Goal: Task Accomplishment & Management: Manage account settings

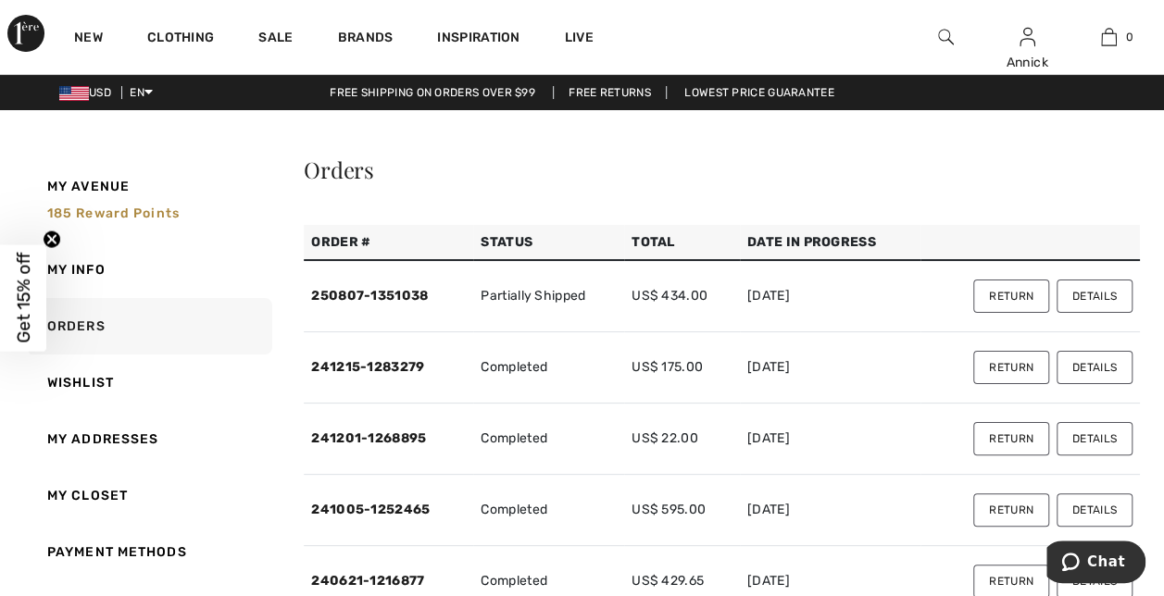
click at [1073, 300] on button "Details" at bounding box center [1095, 296] width 76 height 33
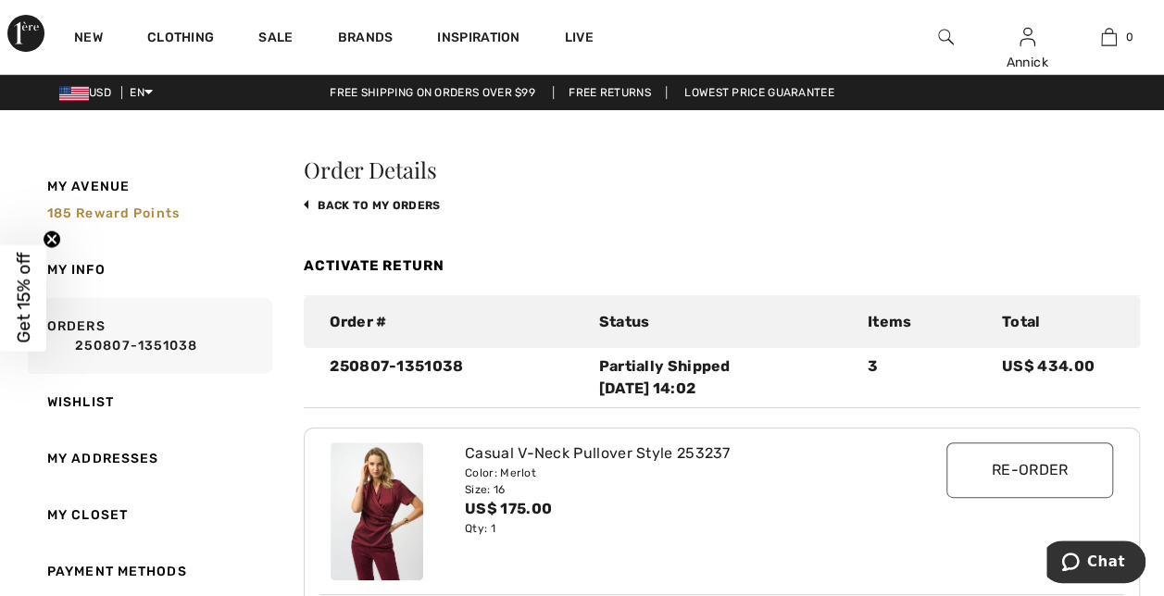
click at [395, 266] on link "Activate Return" at bounding box center [374, 265] width 141 height 17
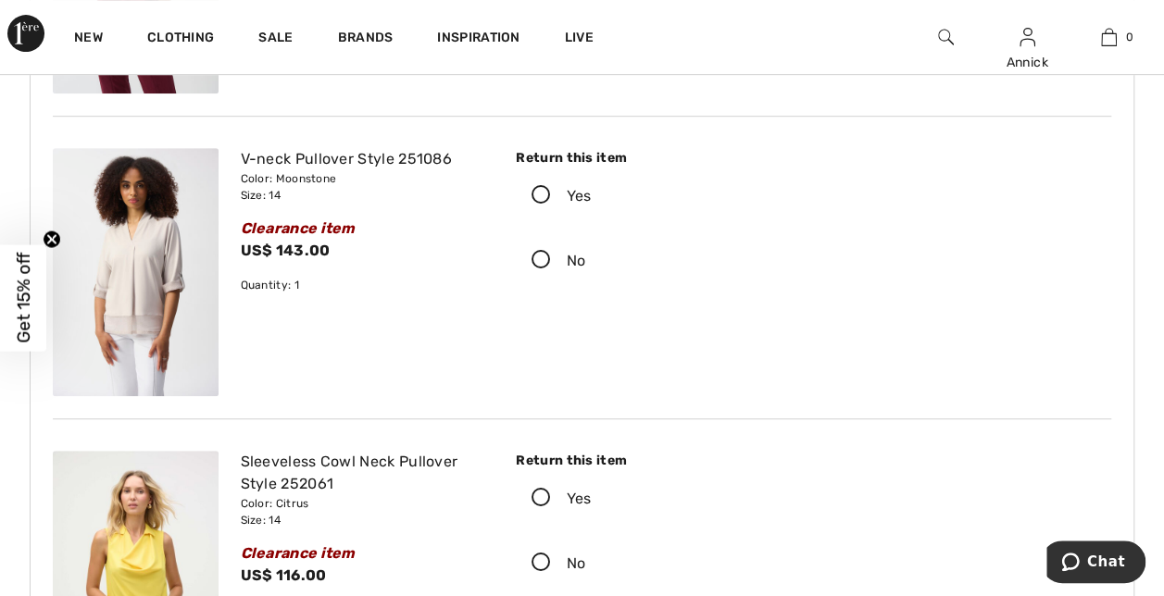
scroll to position [463, 0]
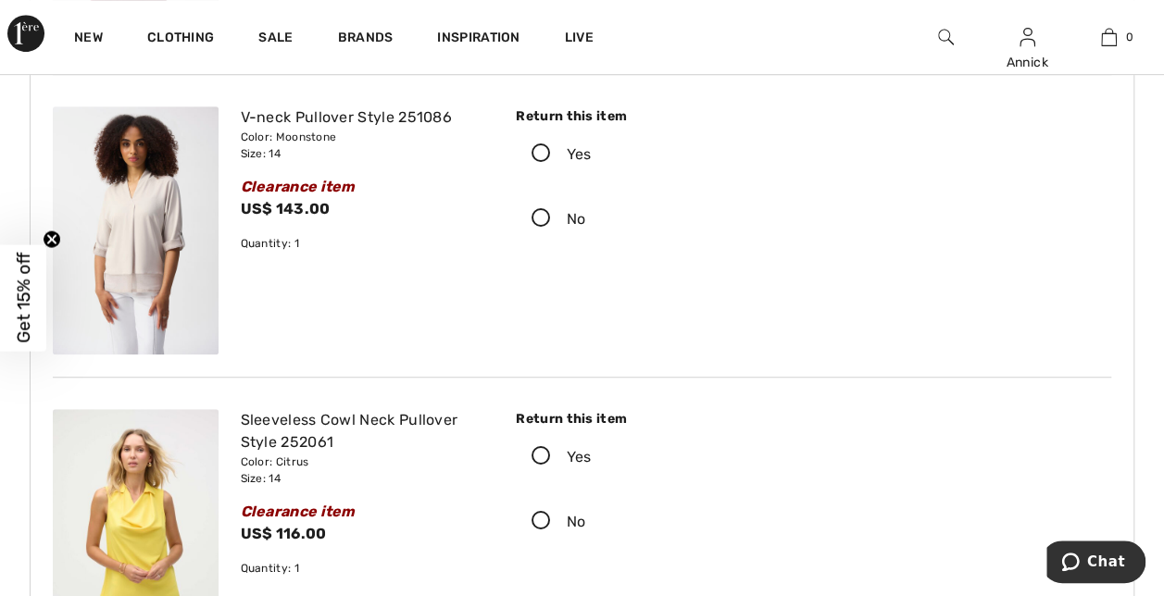
click at [536, 160] on icon at bounding box center [541, 153] width 49 height 19
click at [591, 160] on input "Yes" at bounding box center [597, 155] width 12 height 56
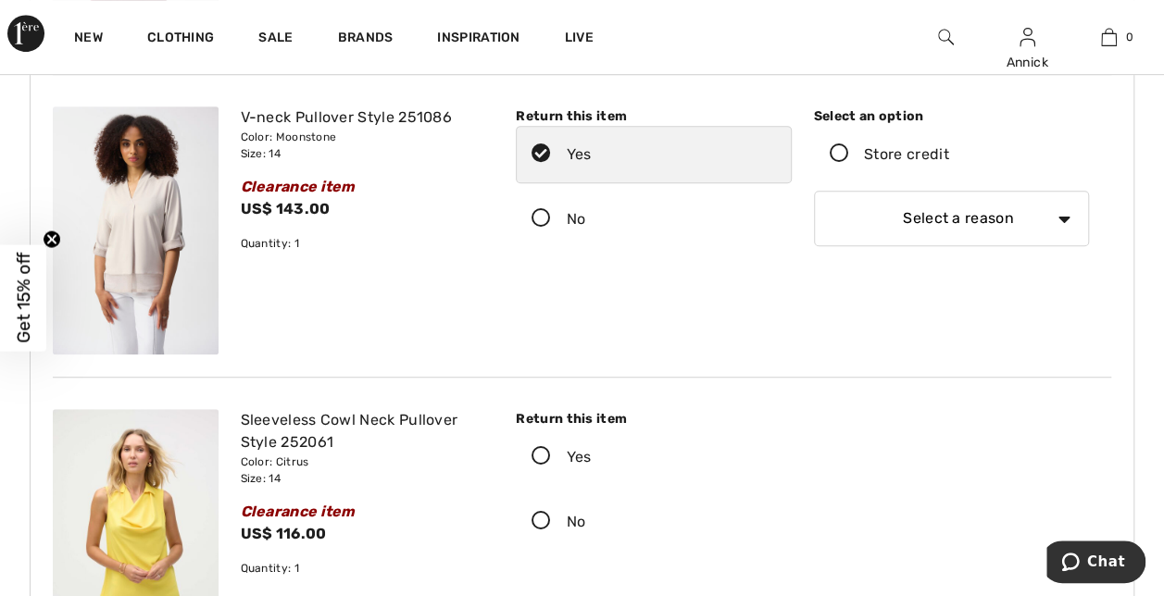
click at [930, 224] on select "Select a reason I received the wrong product or size My order arrived too late …" at bounding box center [951, 219] width 275 height 56
select select "4"
click at [814, 191] on select "Select a reason I received the wrong product or size My order arrived too late …" at bounding box center [951, 219] width 275 height 56
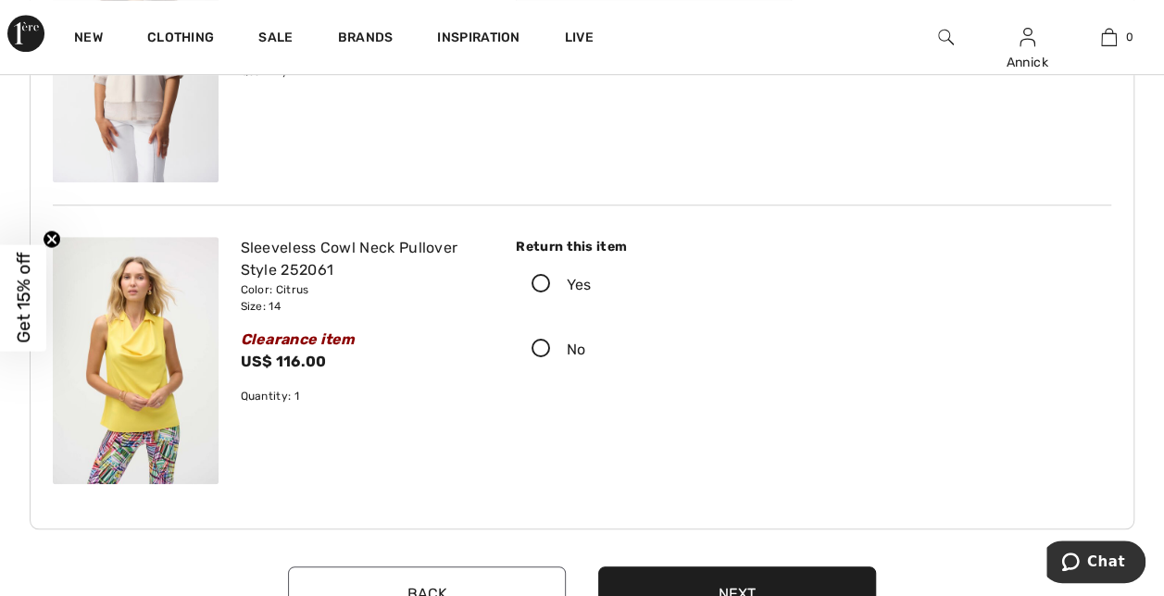
scroll to position [648, 0]
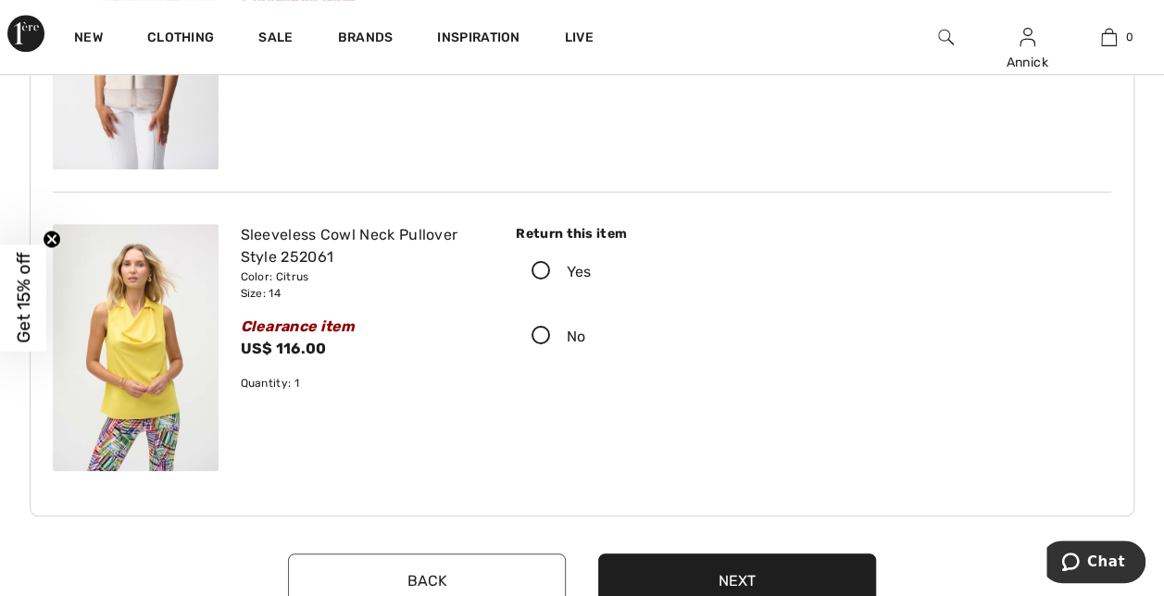
click at [539, 269] on icon at bounding box center [541, 271] width 49 height 19
click at [591, 269] on input "Yes" at bounding box center [597, 272] width 12 height 56
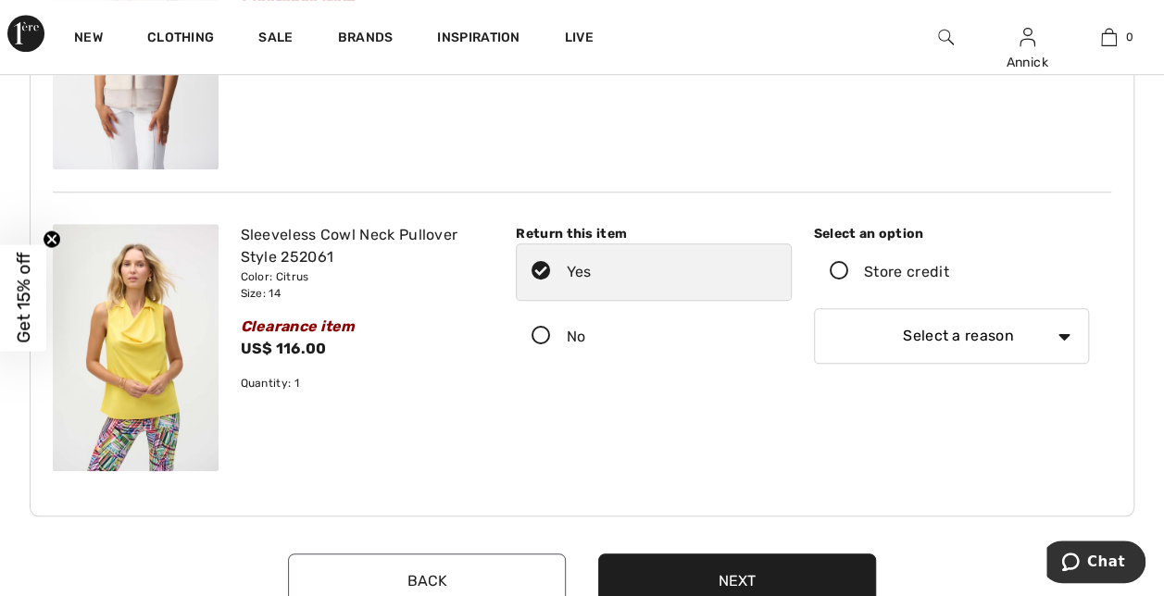
click at [943, 330] on select "Select a reason I received the wrong product or size My order arrived too late …" at bounding box center [951, 336] width 275 height 56
select select "6"
click at [814, 308] on select "Select a reason I received the wrong product or size My order arrived too late …" at bounding box center [951, 336] width 275 height 56
click at [704, 404] on div "Return this item Yes No Select an option" at bounding box center [803, 348] width 618 height 248
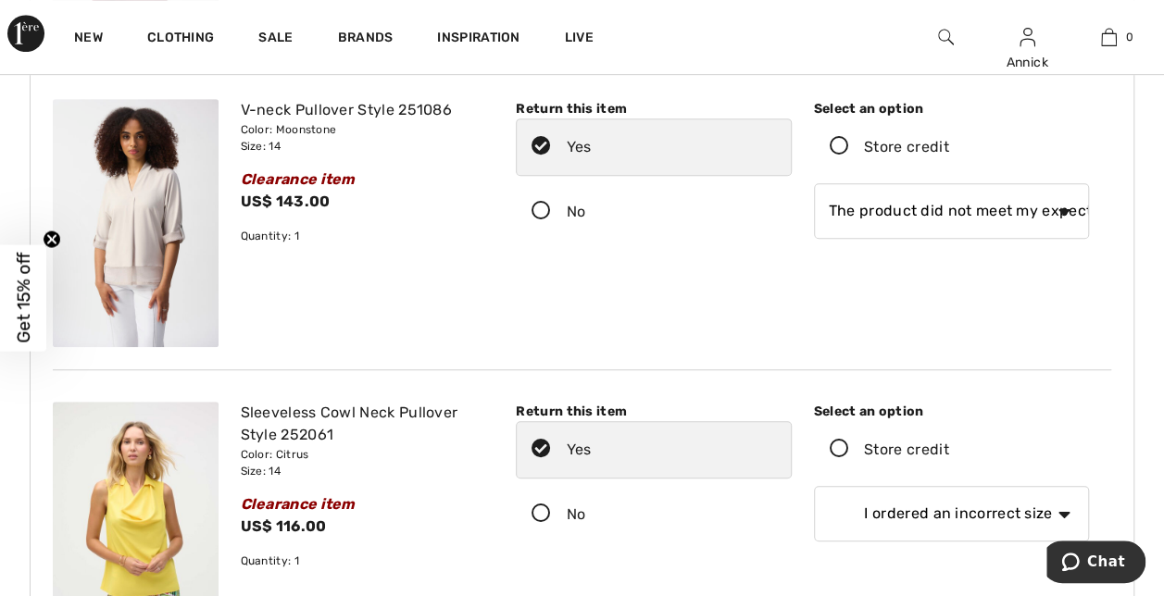
scroll to position [741, 0]
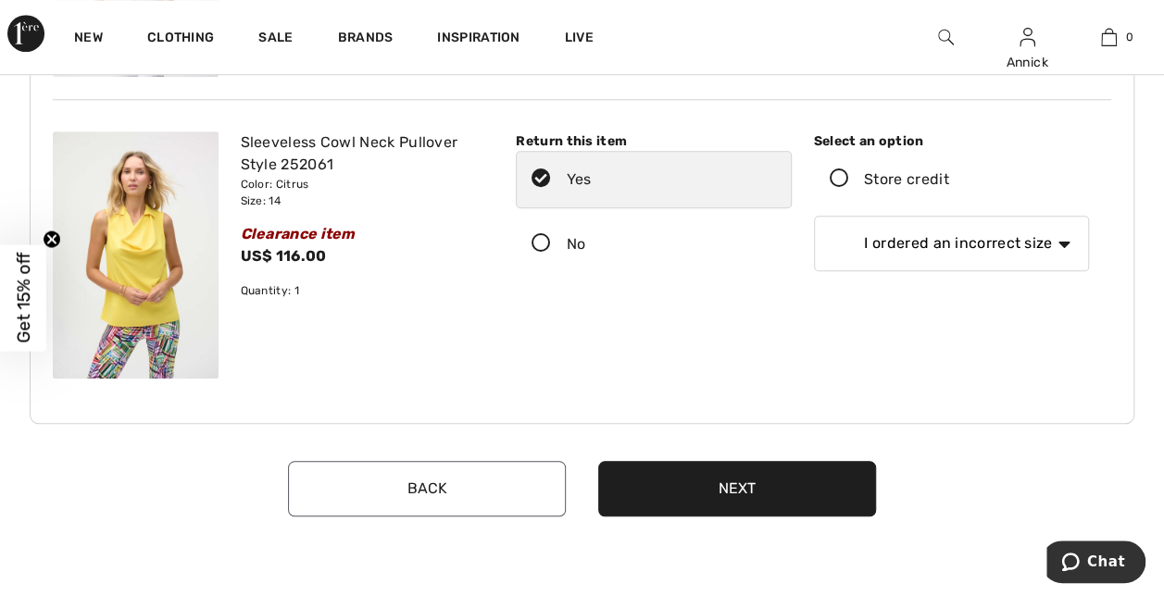
click at [739, 484] on button "Next" at bounding box center [737, 489] width 278 height 56
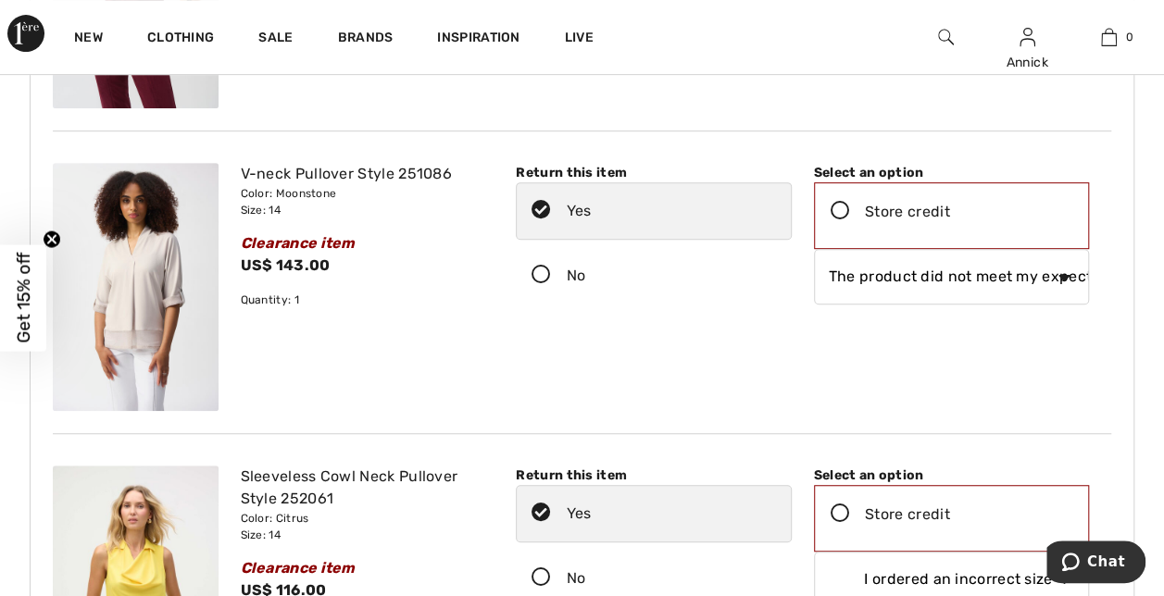
scroll to position [278, 0]
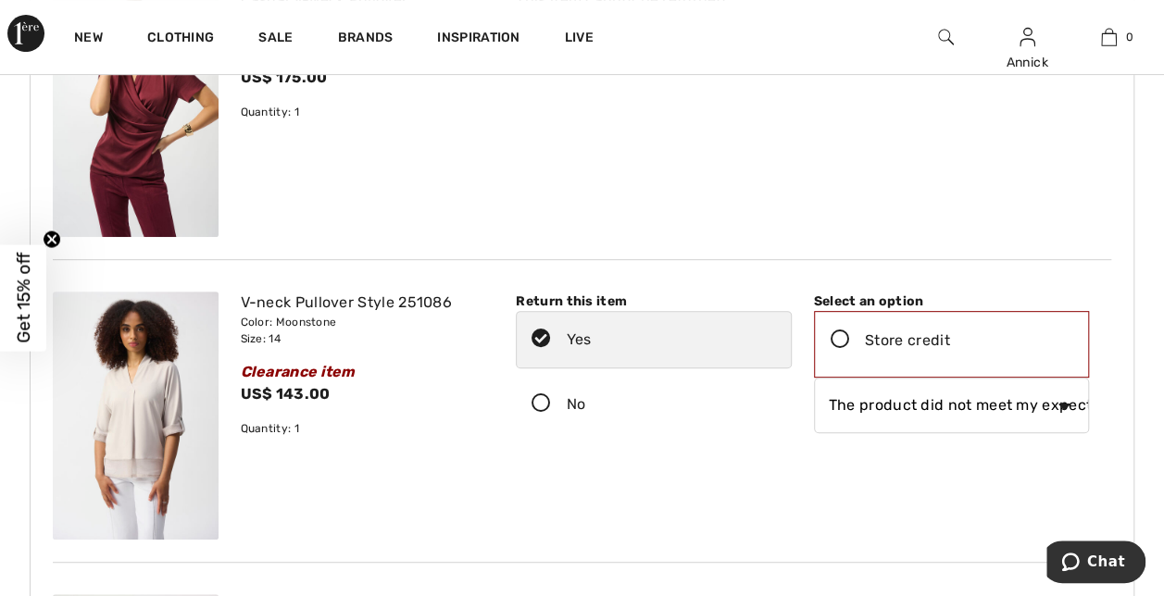
click at [846, 336] on icon at bounding box center [840, 340] width 49 height 19
click at [950, 336] on input "Store credit" at bounding box center [956, 341] width 12 height 56
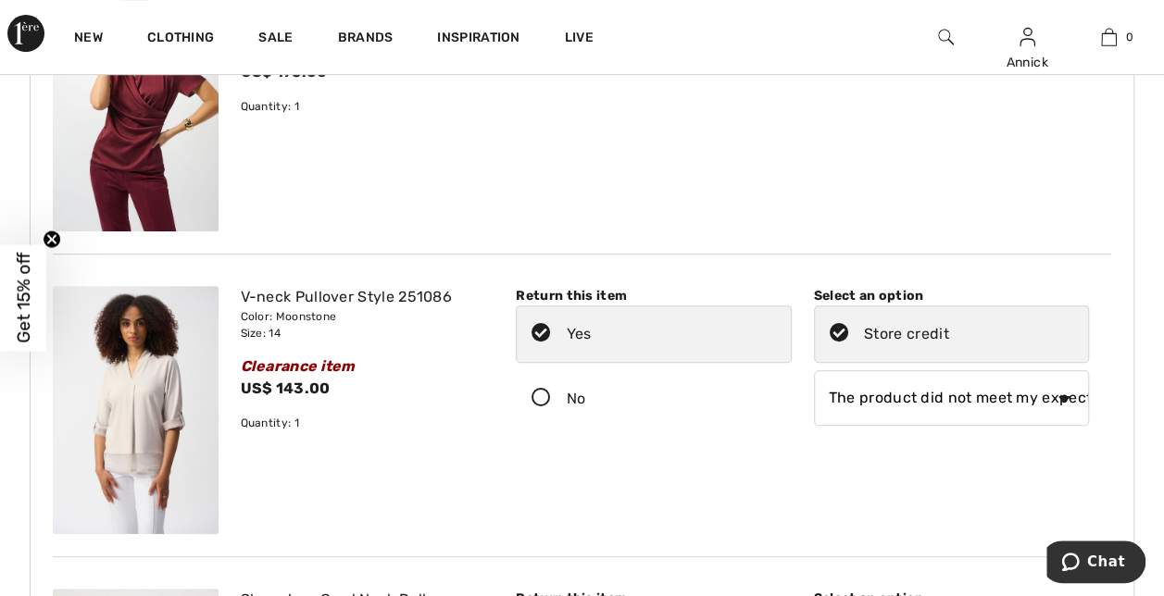
scroll to position [648, 0]
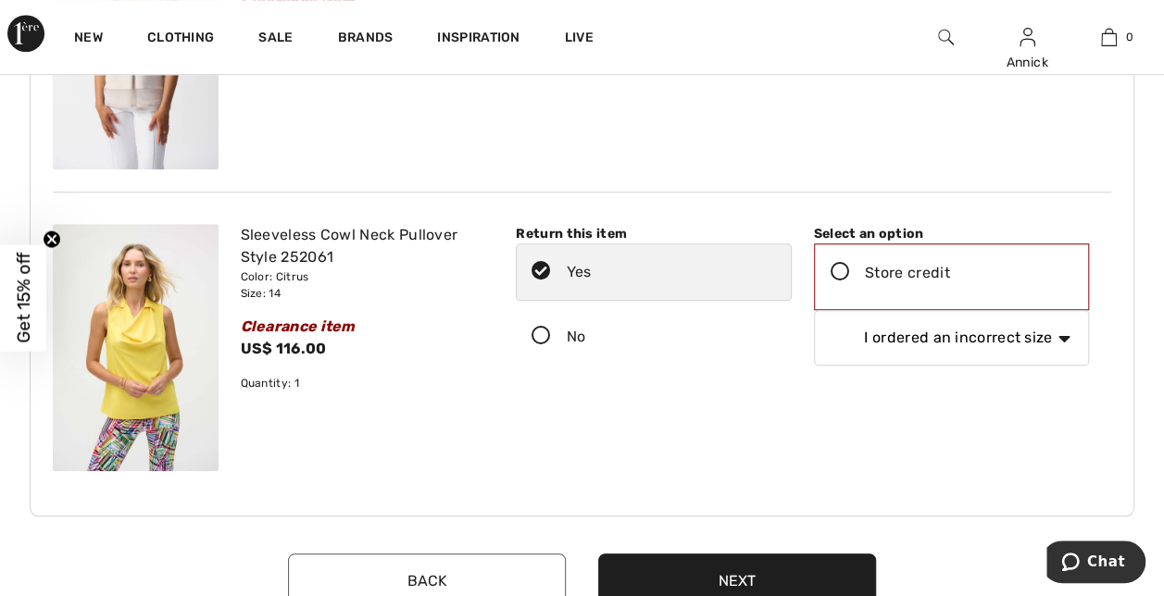
click at [845, 272] on icon at bounding box center [840, 272] width 49 height 19
click at [950, 272] on input "Store credit" at bounding box center [956, 273] width 12 height 56
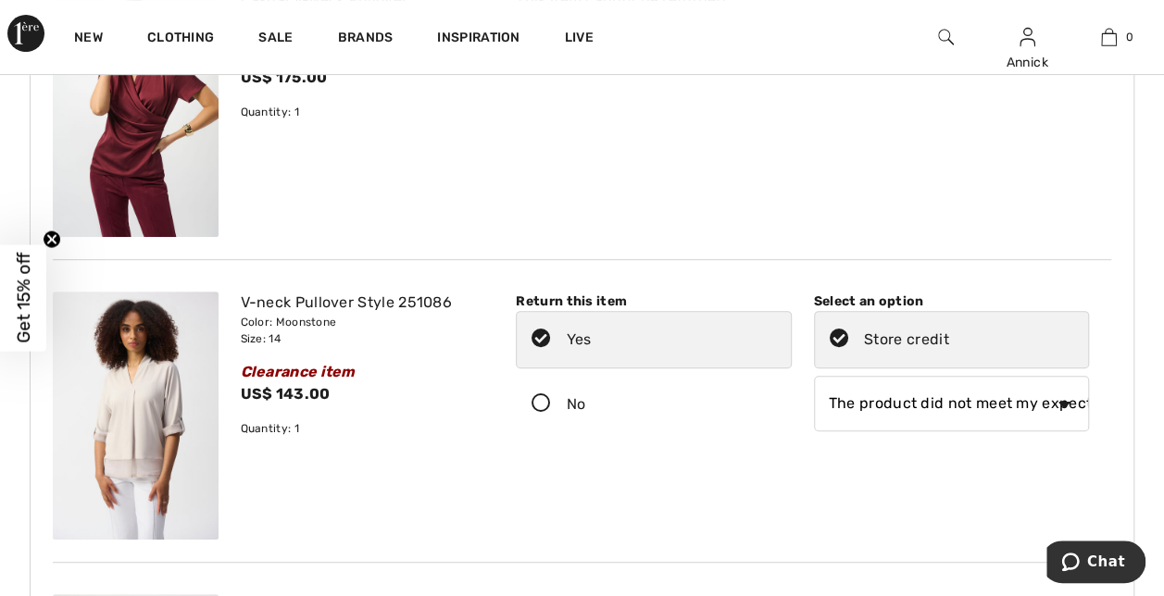
scroll to position [0, 0]
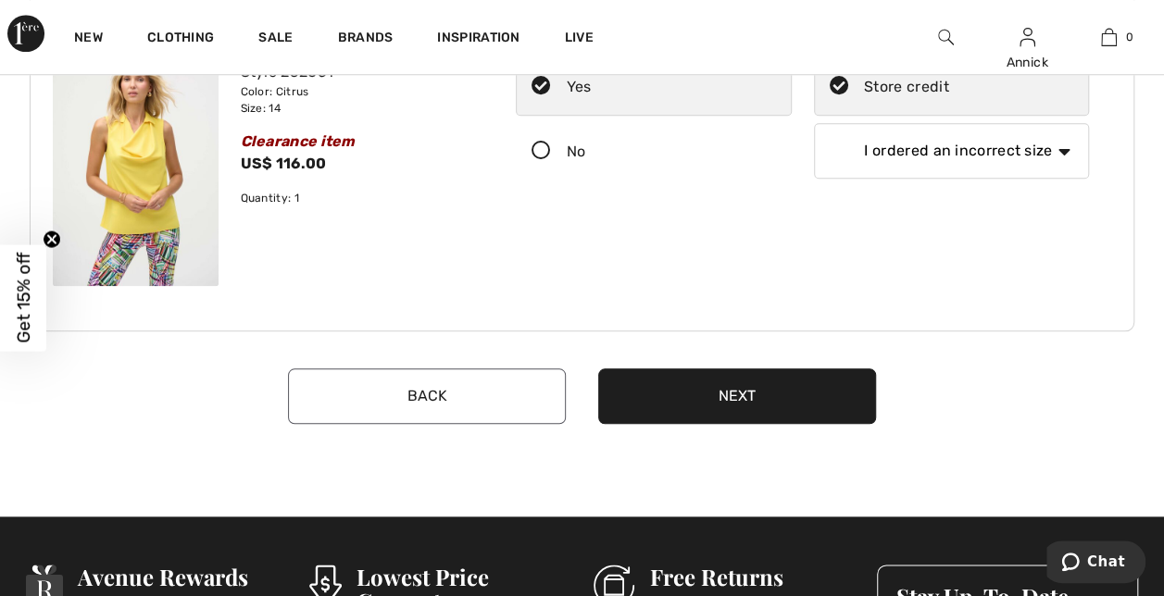
click at [733, 387] on button "Next" at bounding box center [737, 397] width 278 height 56
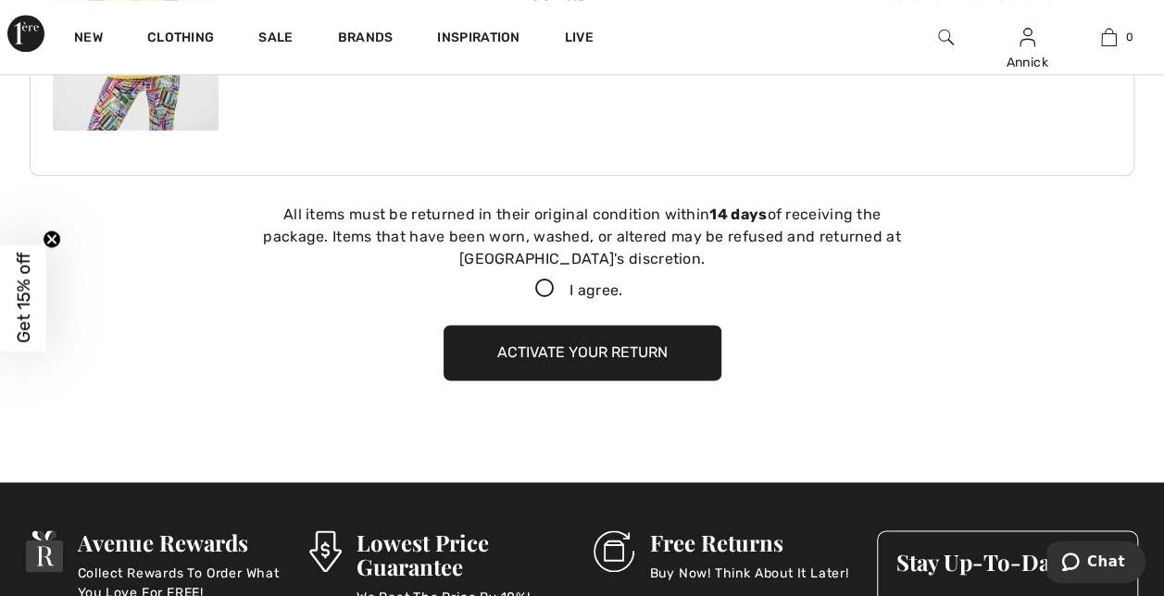
scroll to position [1080, 0]
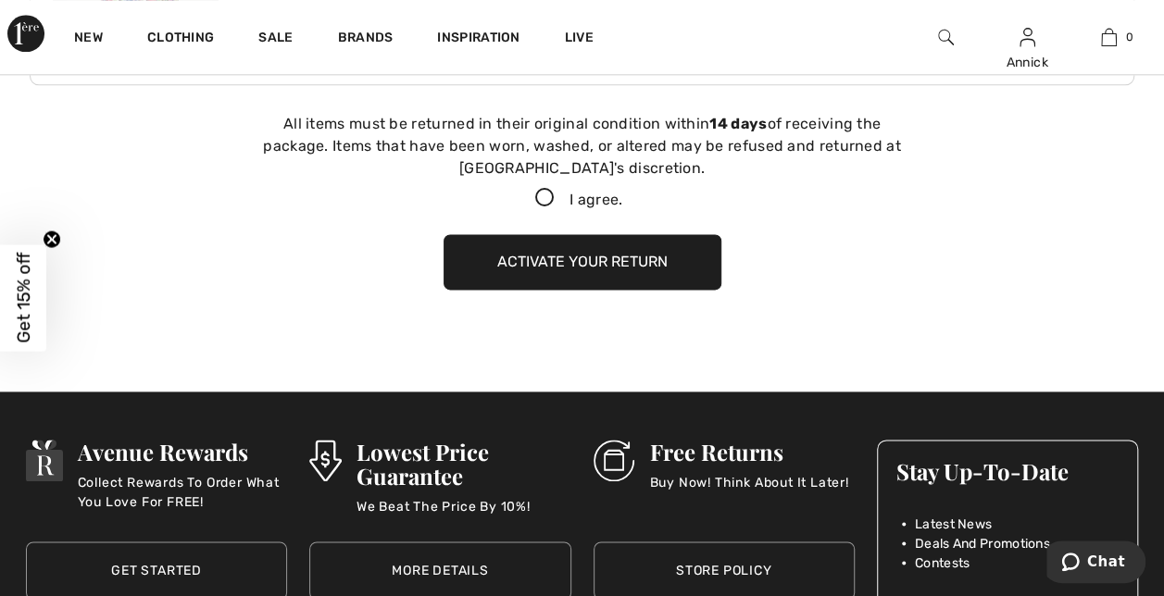
click at [539, 194] on icon at bounding box center [544, 198] width 49 height 19
click at [622, 194] on input "I agree." at bounding box center [628, 199] width 12 height 12
checkbox input "true"
click at [609, 260] on button "Activate your return" at bounding box center [583, 262] width 278 height 56
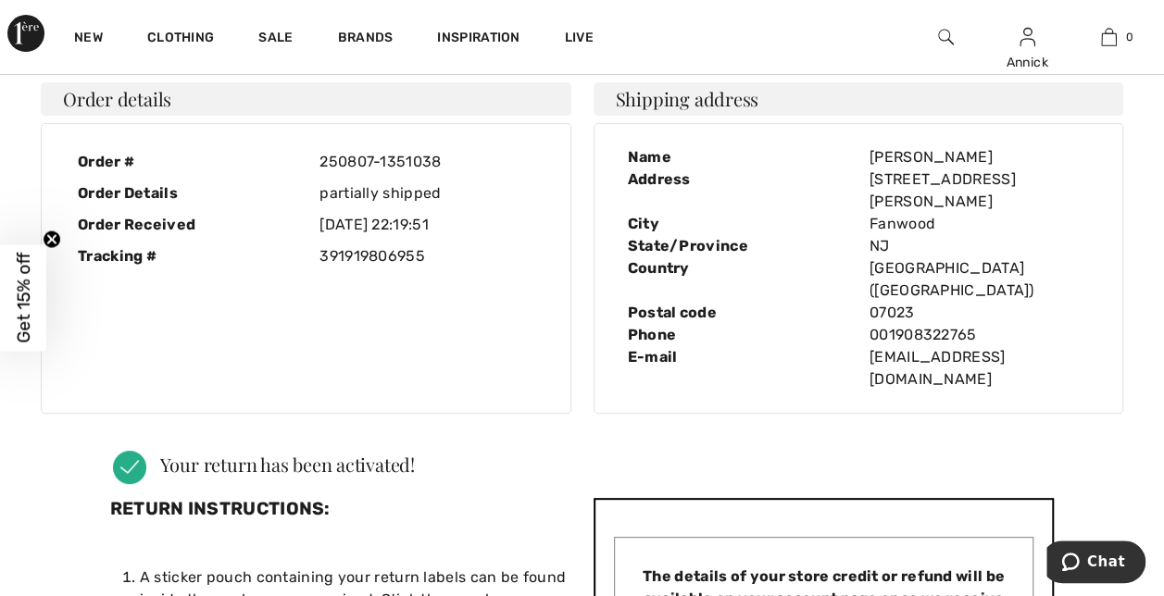
scroll to position [0, 0]
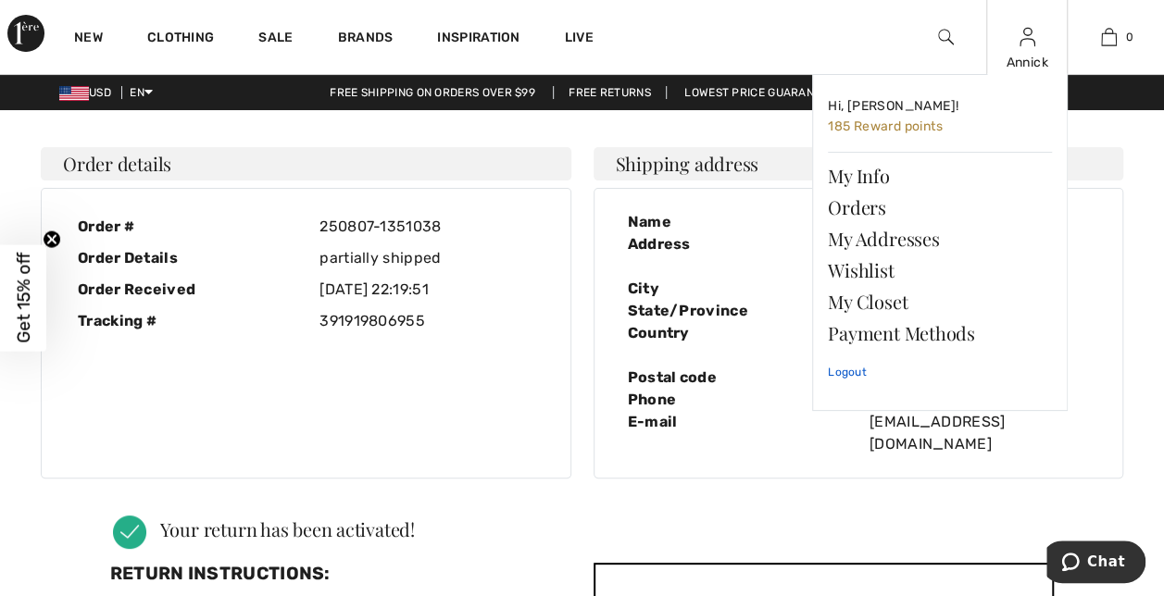
click at [856, 366] on link "Logout" at bounding box center [940, 372] width 224 height 46
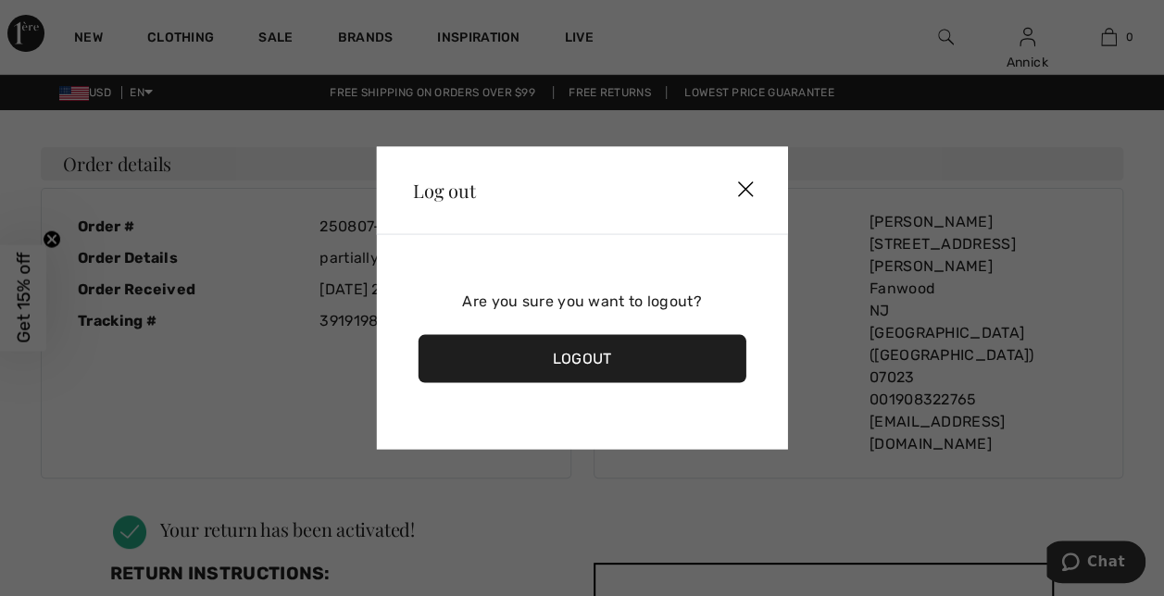
click at [661, 350] on div "Logout" at bounding box center [582, 359] width 329 height 48
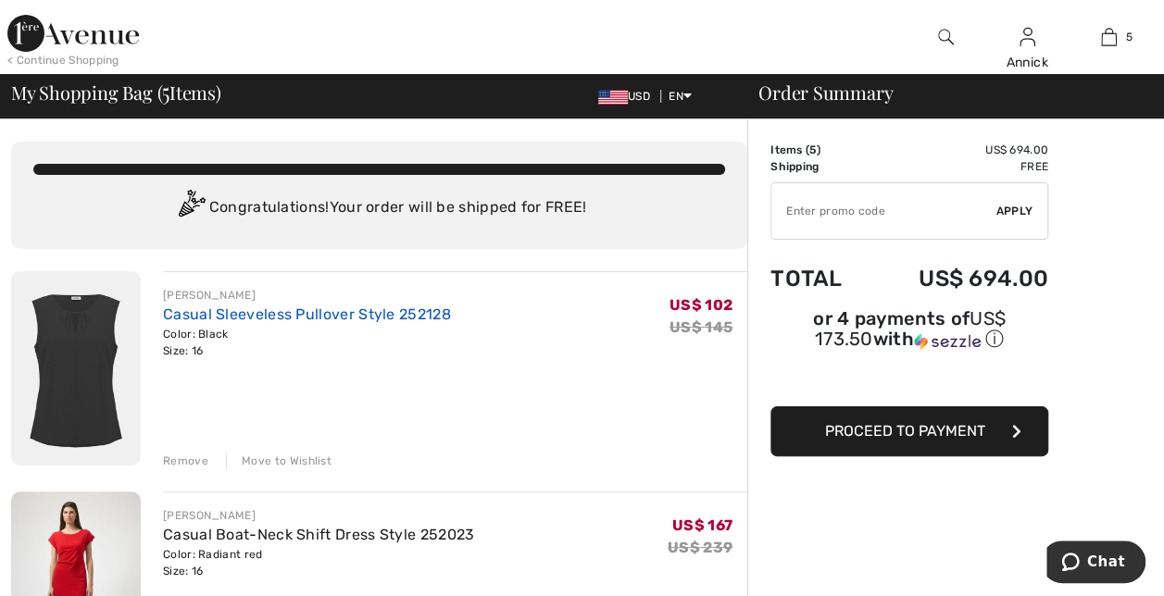
click at [348, 314] on link "Casual Sleeveless Pullover Style 252128" at bounding box center [307, 315] width 288 height 18
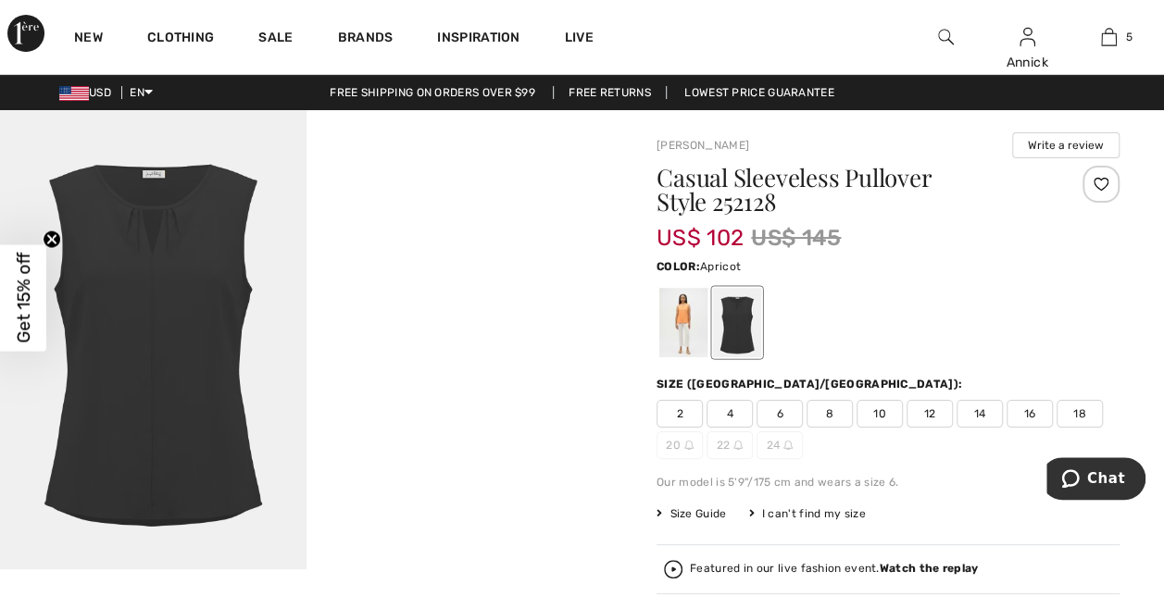
click at [679, 324] on div at bounding box center [683, 322] width 48 height 69
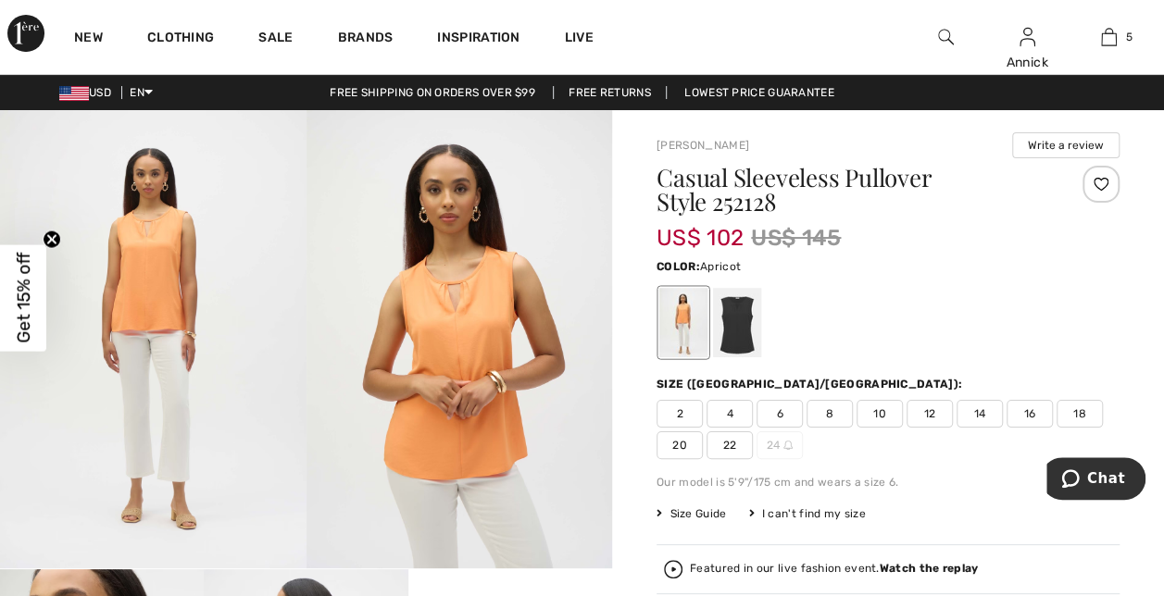
click at [1034, 412] on span "16" at bounding box center [1030, 414] width 46 height 28
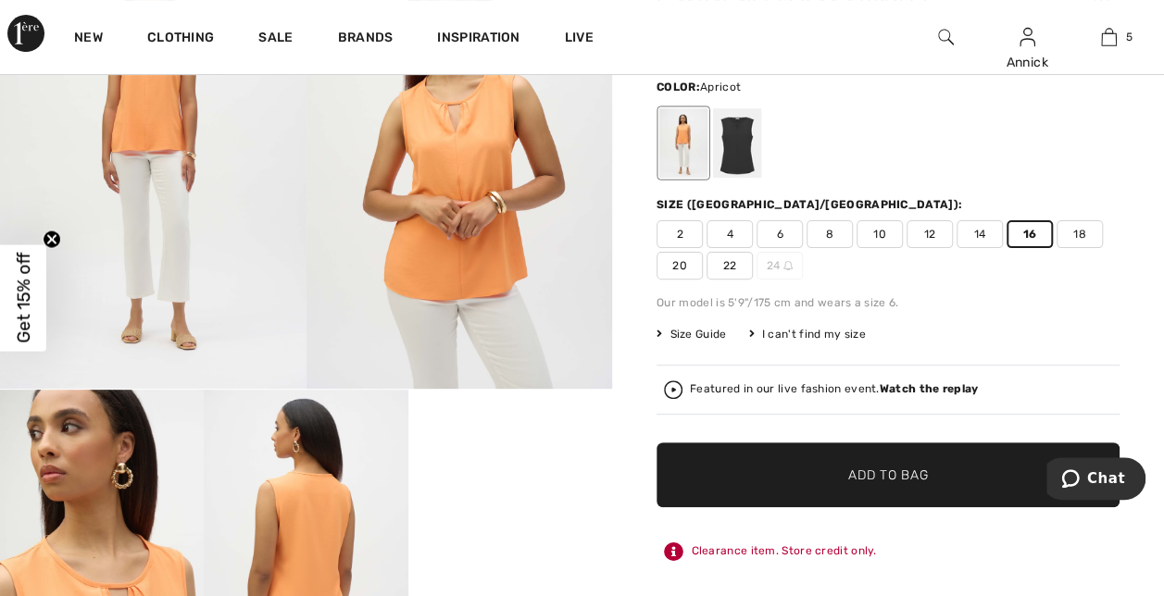
scroll to position [185, 0]
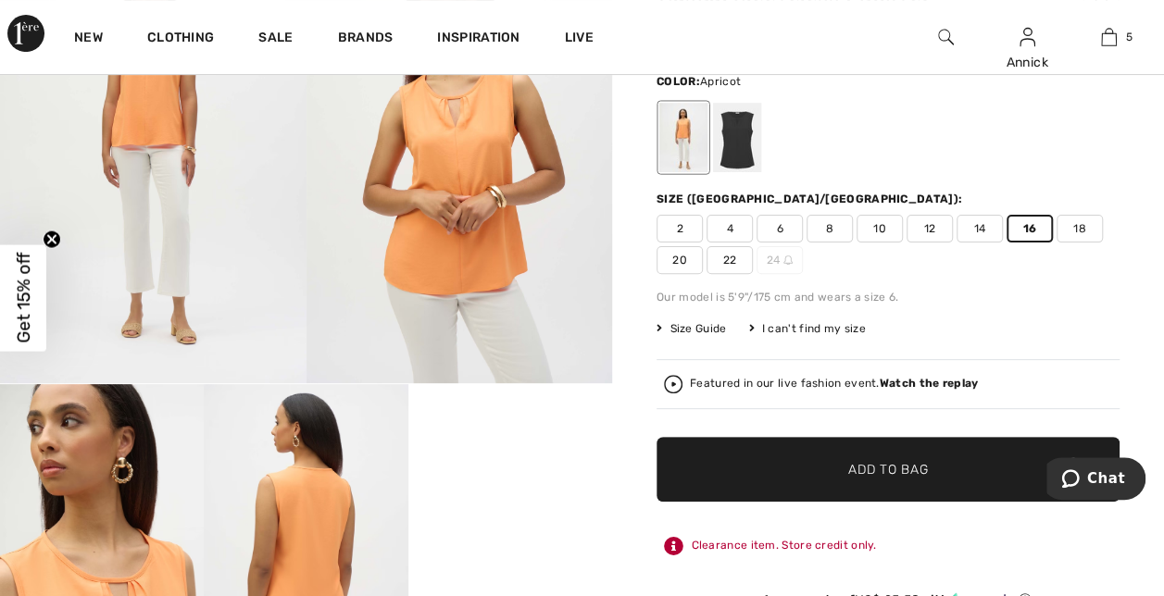
click at [861, 460] on span "Add to Bag" at bounding box center [888, 469] width 80 height 19
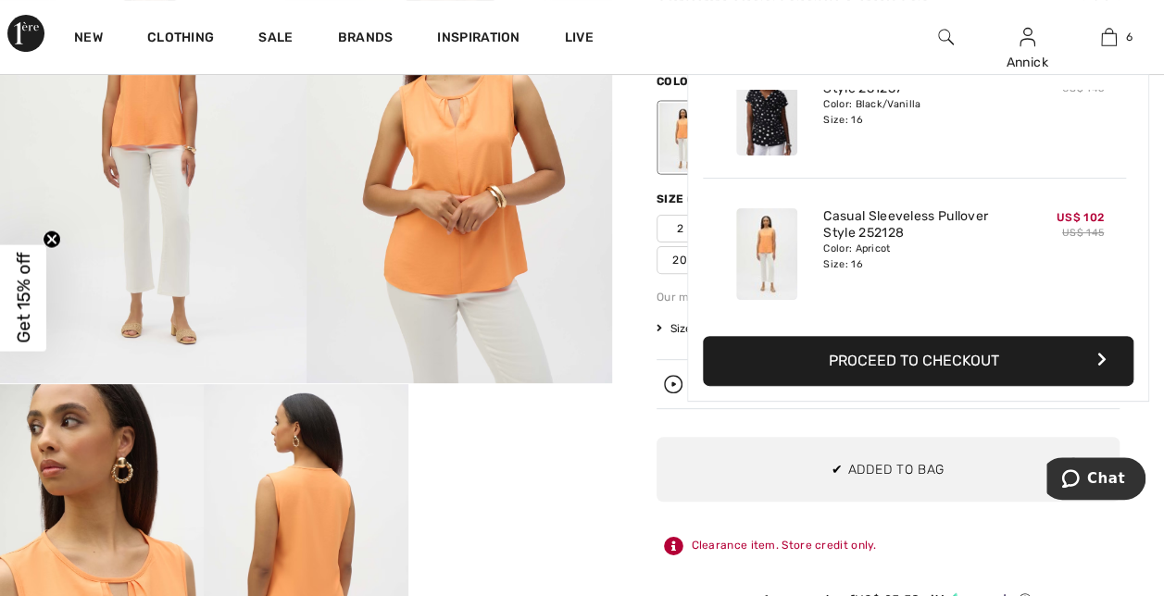
scroll to position [0, 0]
click at [1101, 45] on img at bounding box center [1109, 37] width 16 height 22
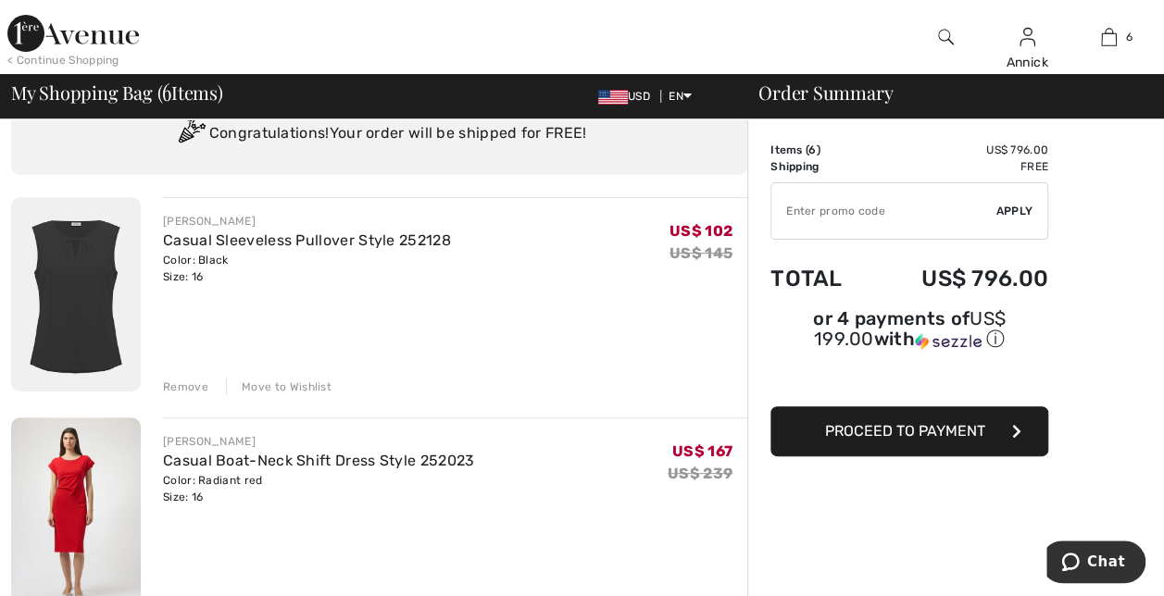
scroll to position [93, 0]
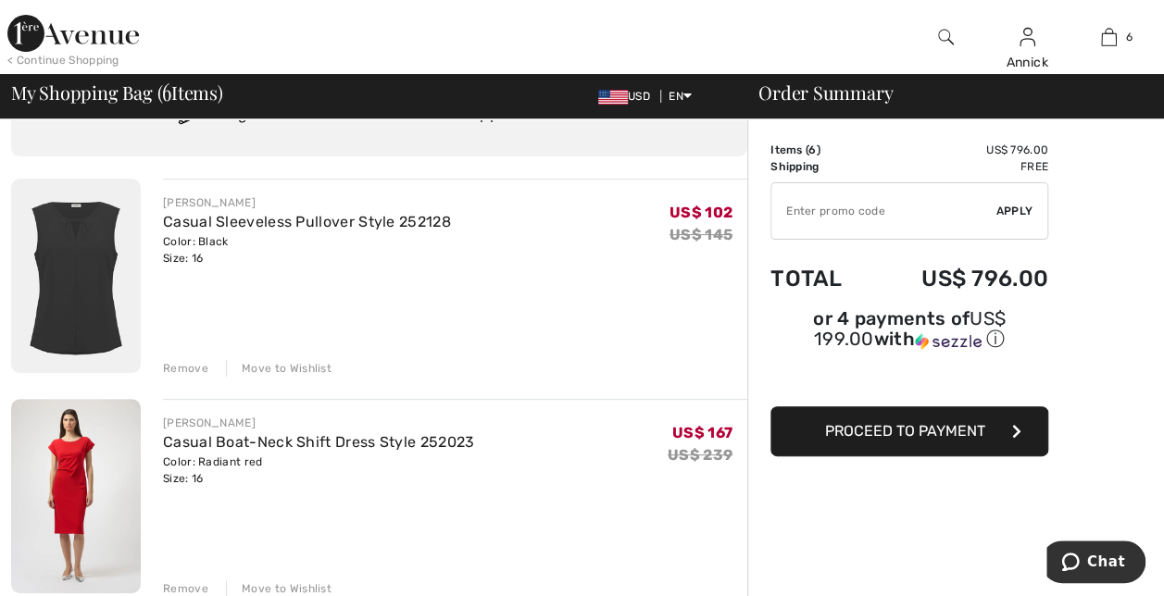
click at [184, 364] on div "Remove" at bounding box center [185, 368] width 45 height 17
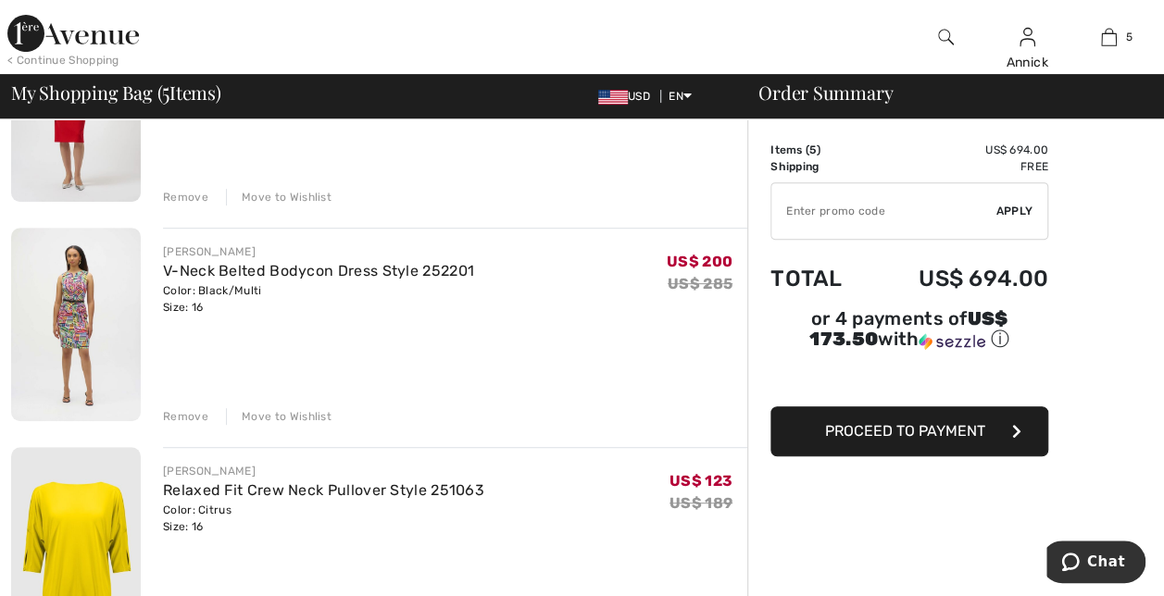
scroll to position [0, 0]
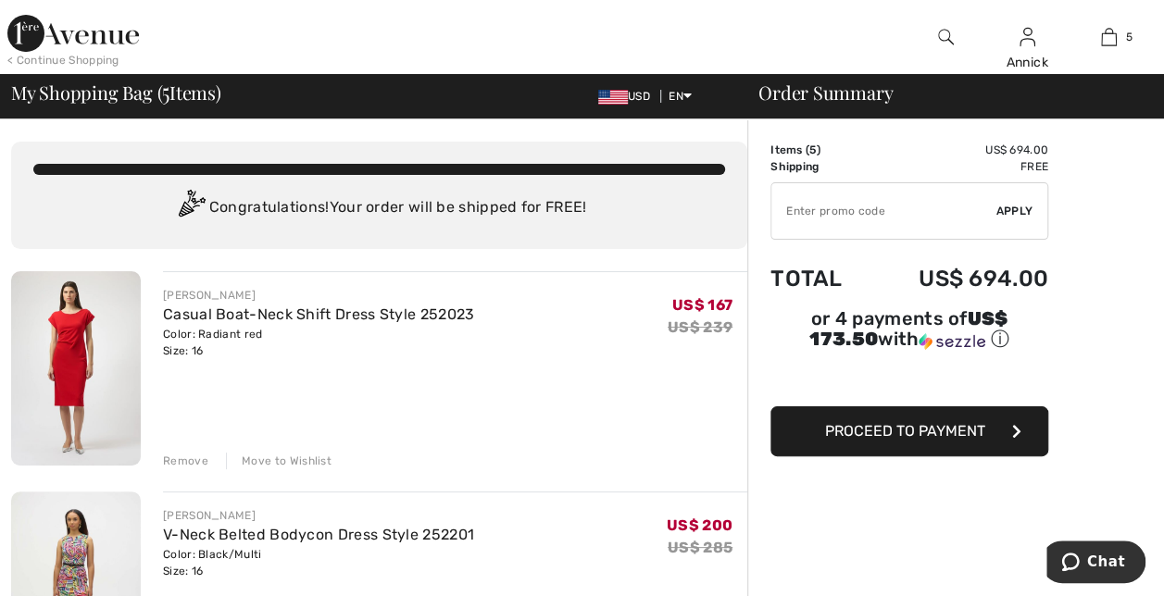
click at [179, 465] on div "Remove" at bounding box center [185, 461] width 45 height 17
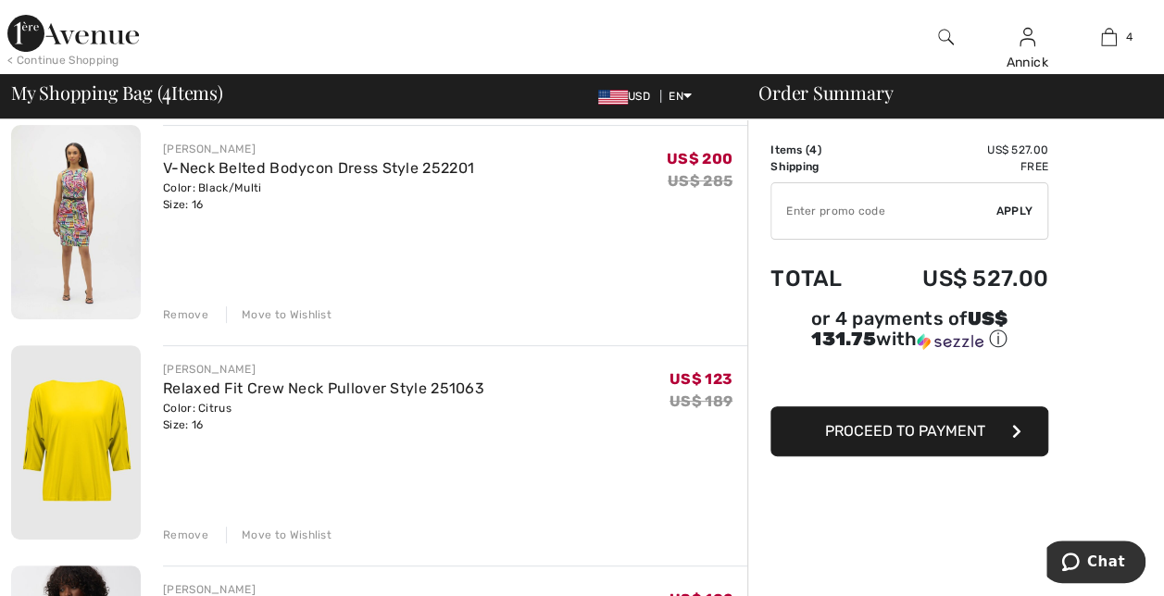
scroll to position [185, 0]
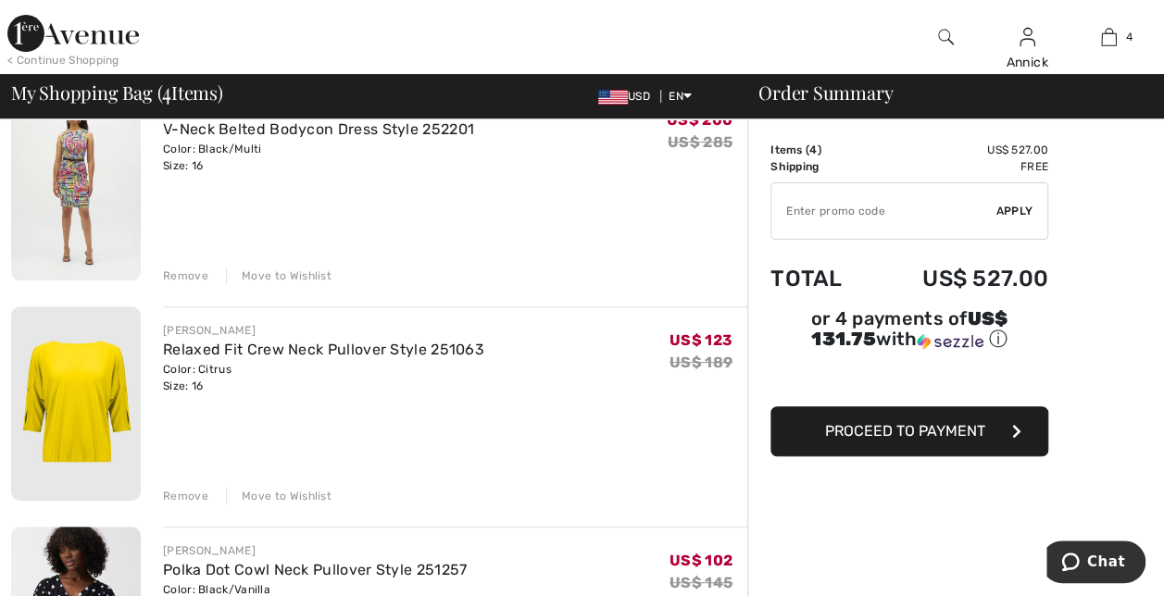
click at [185, 494] on div "Remove" at bounding box center [185, 496] width 45 height 17
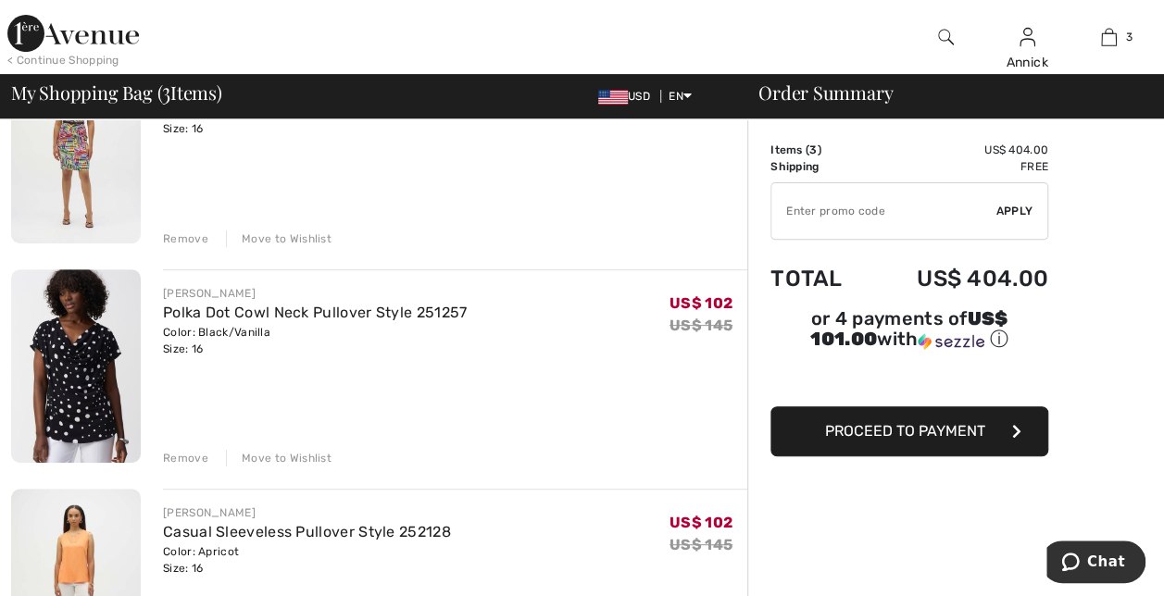
scroll to position [0, 0]
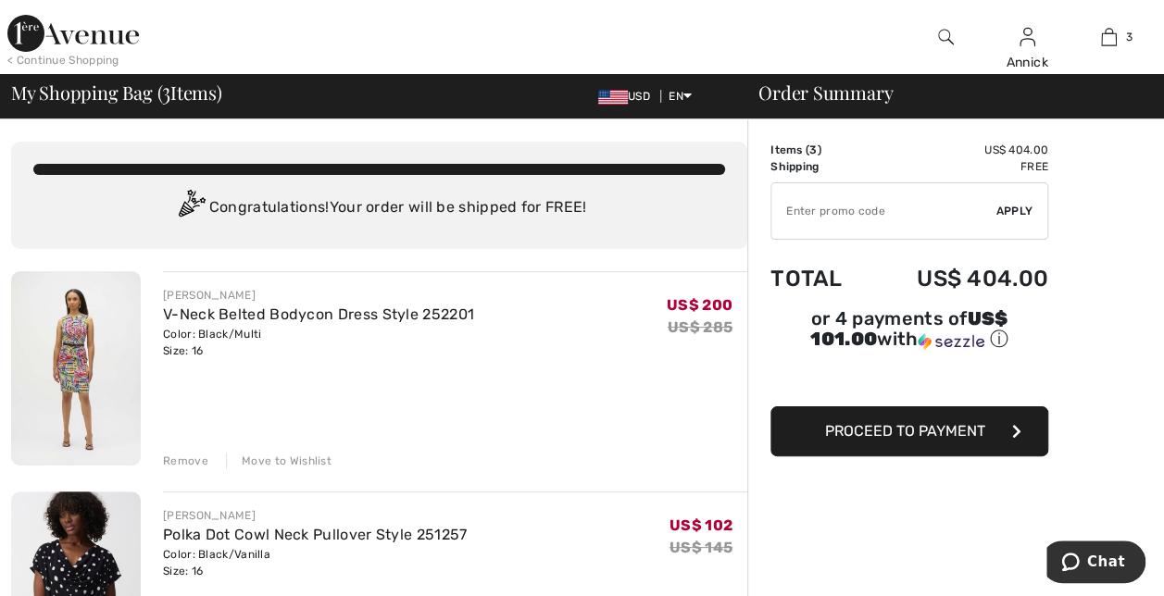
click at [69, 374] on img at bounding box center [76, 368] width 130 height 194
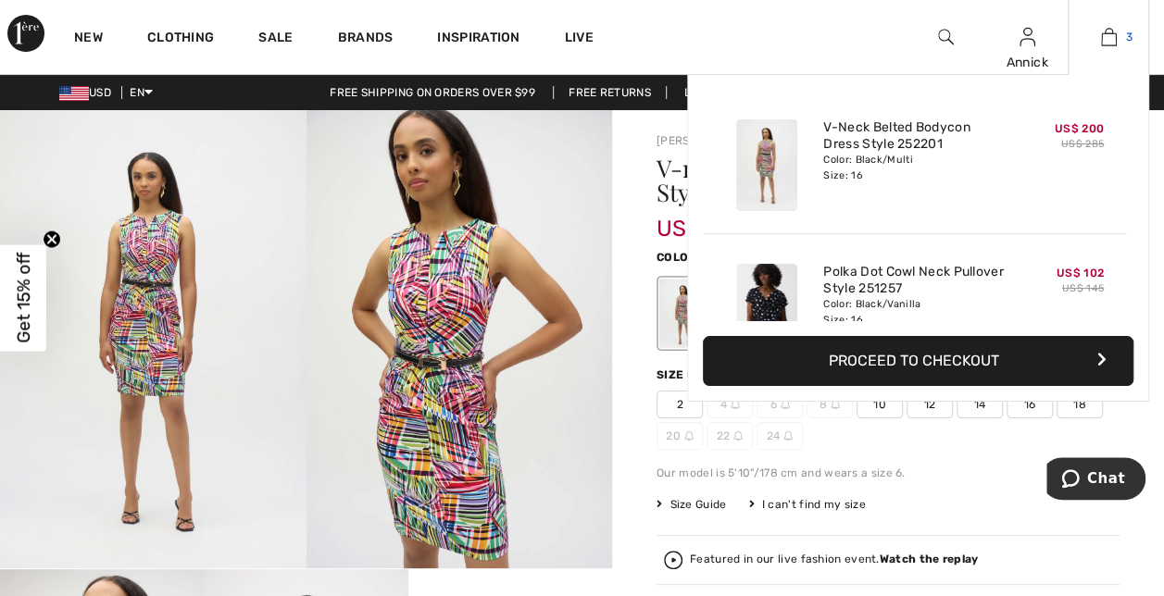
click at [1115, 30] on img at bounding box center [1109, 37] width 16 height 22
